Goal: Find specific page/section

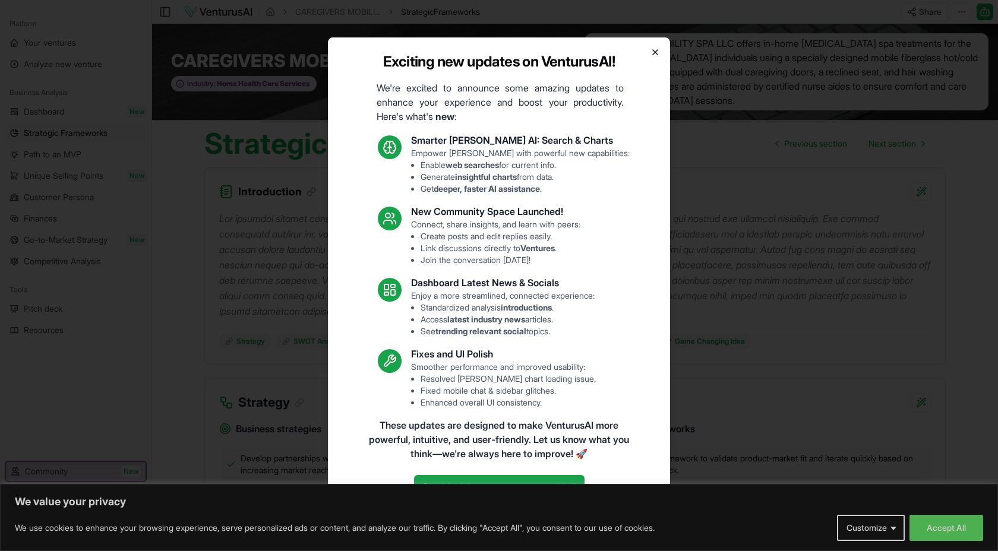
click at [653, 52] on icon "button" at bounding box center [656, 53] width 10 height 10
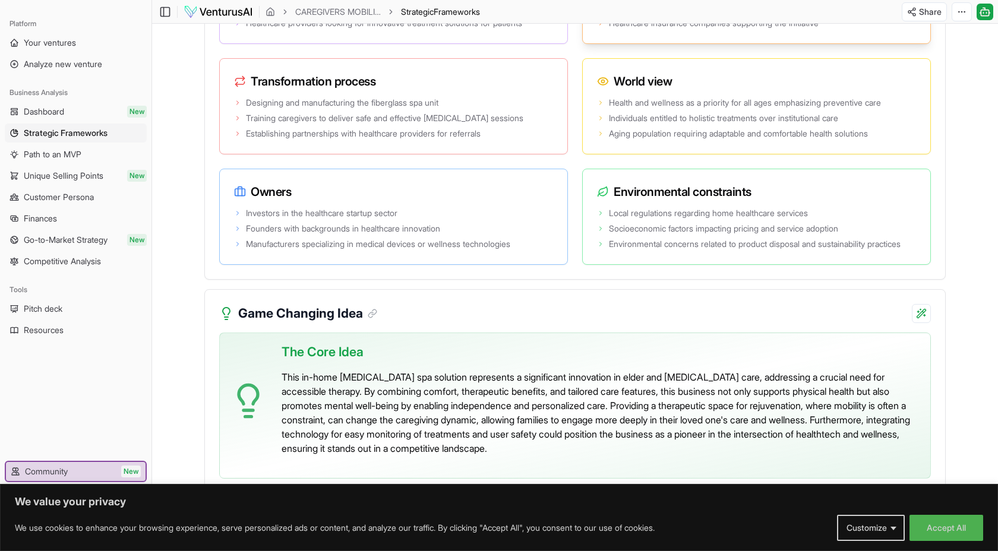
scroll to position [2409, 0]
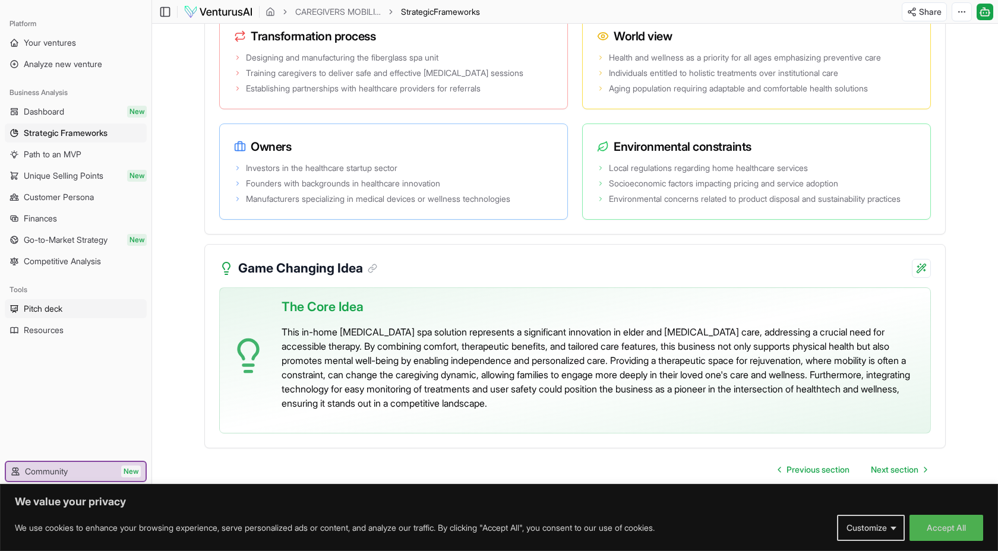
click at [56, 310] on span "Pitch deck" at bounding box center [43, 309] width 39 height 12
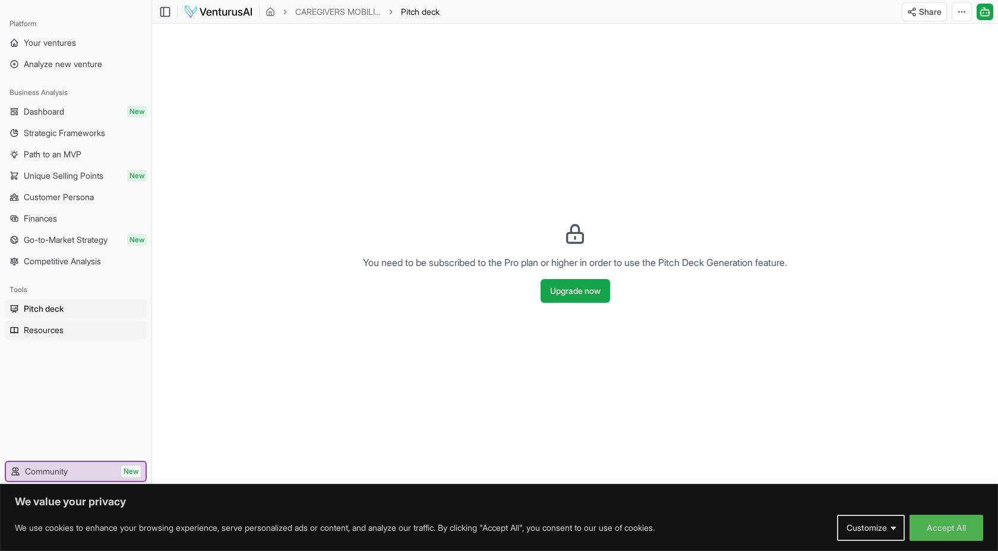
click at [56, 329] on span "Resources" at bounding box center [44, 330] width 40 height 12
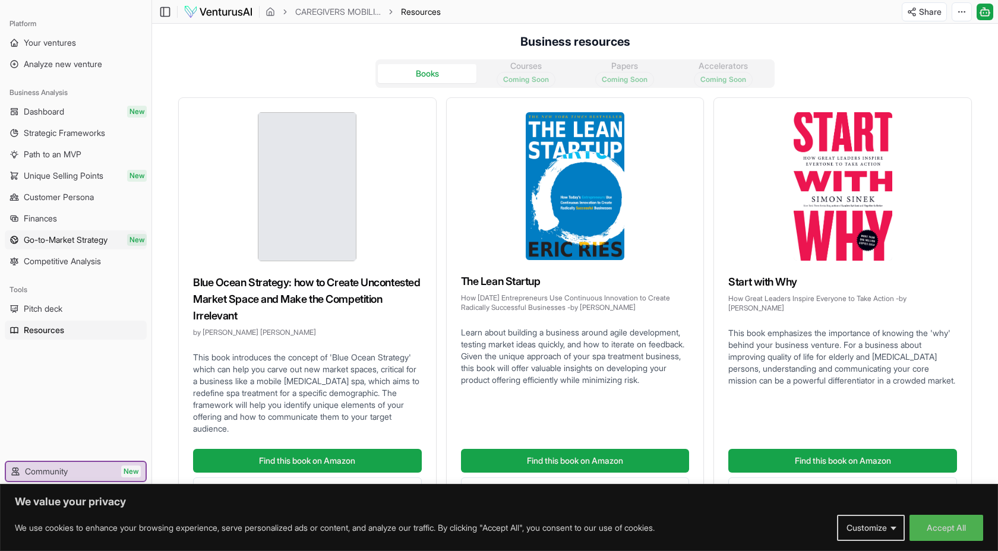
click at [84, 237] on span "Go-to-Market Strategy" at bounding box center [66, 240] width 84 height 12
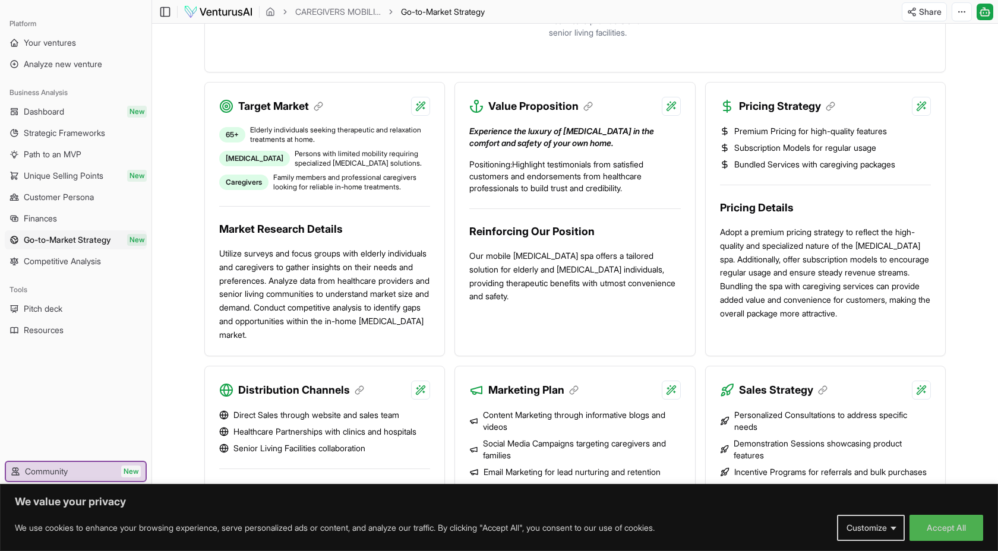
scroll to position [426, 0]
